Goal: Check status

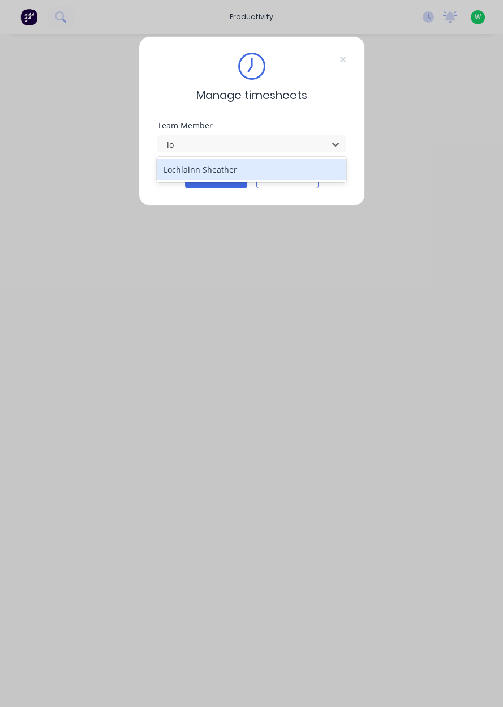
click at [278, 160] on div "Lochlainn Sheather" at bounding box center [252, 169] width 190 height 21
type input "lo"
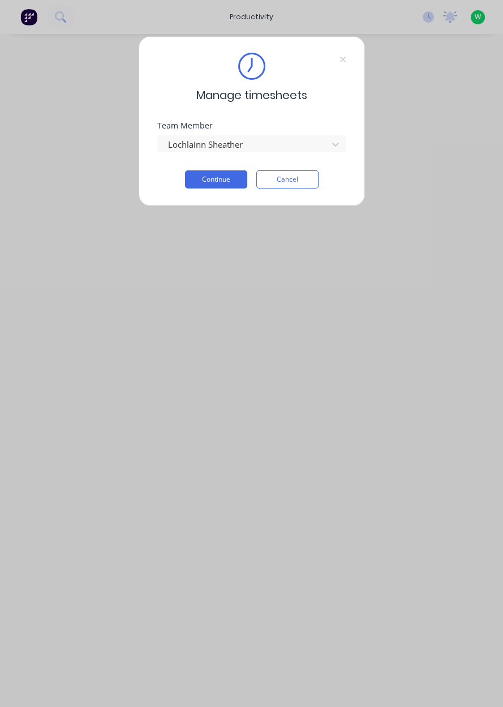
click at [228, 180] on button "Continue" at bounding box center [216, 179] width 62 height 18
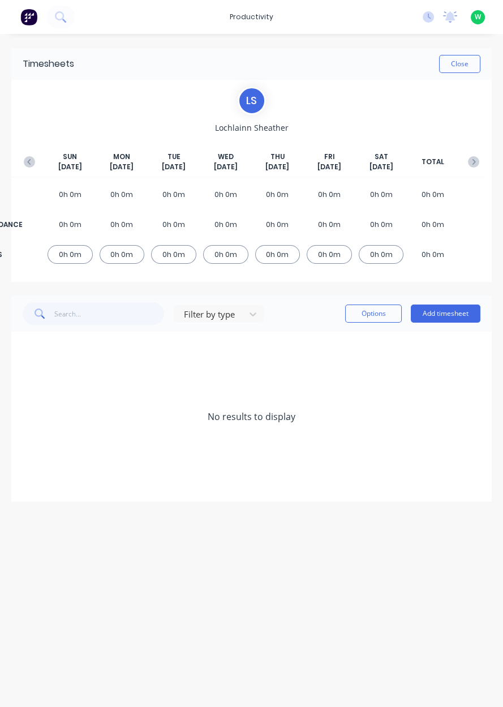
click at [19, 160] on button "button" at bounding box center [29, 162] width 23 height 20
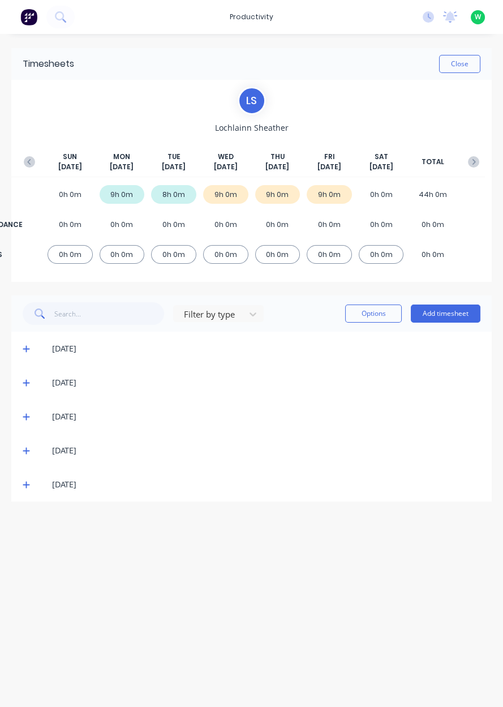
click at [470, 161] on icon "button" at bounding box center [473, 161] width 11 height 11
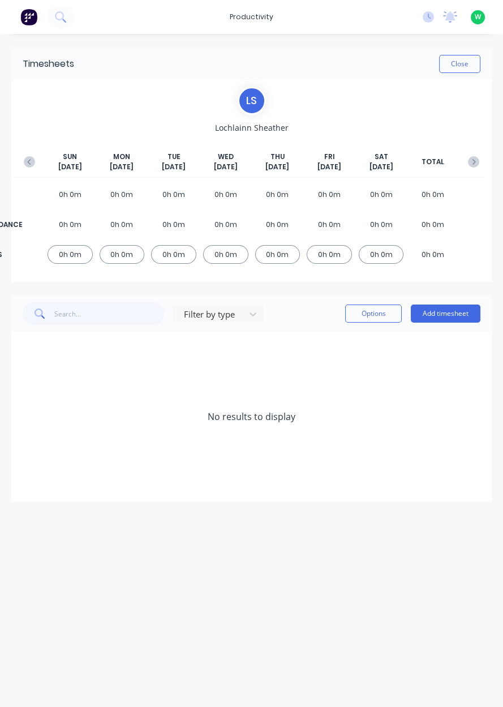
click at [460, 59] on button "Close" at bounding box center [459, 64] width 41 height 18
